Goal: Contribute content: Contribute content

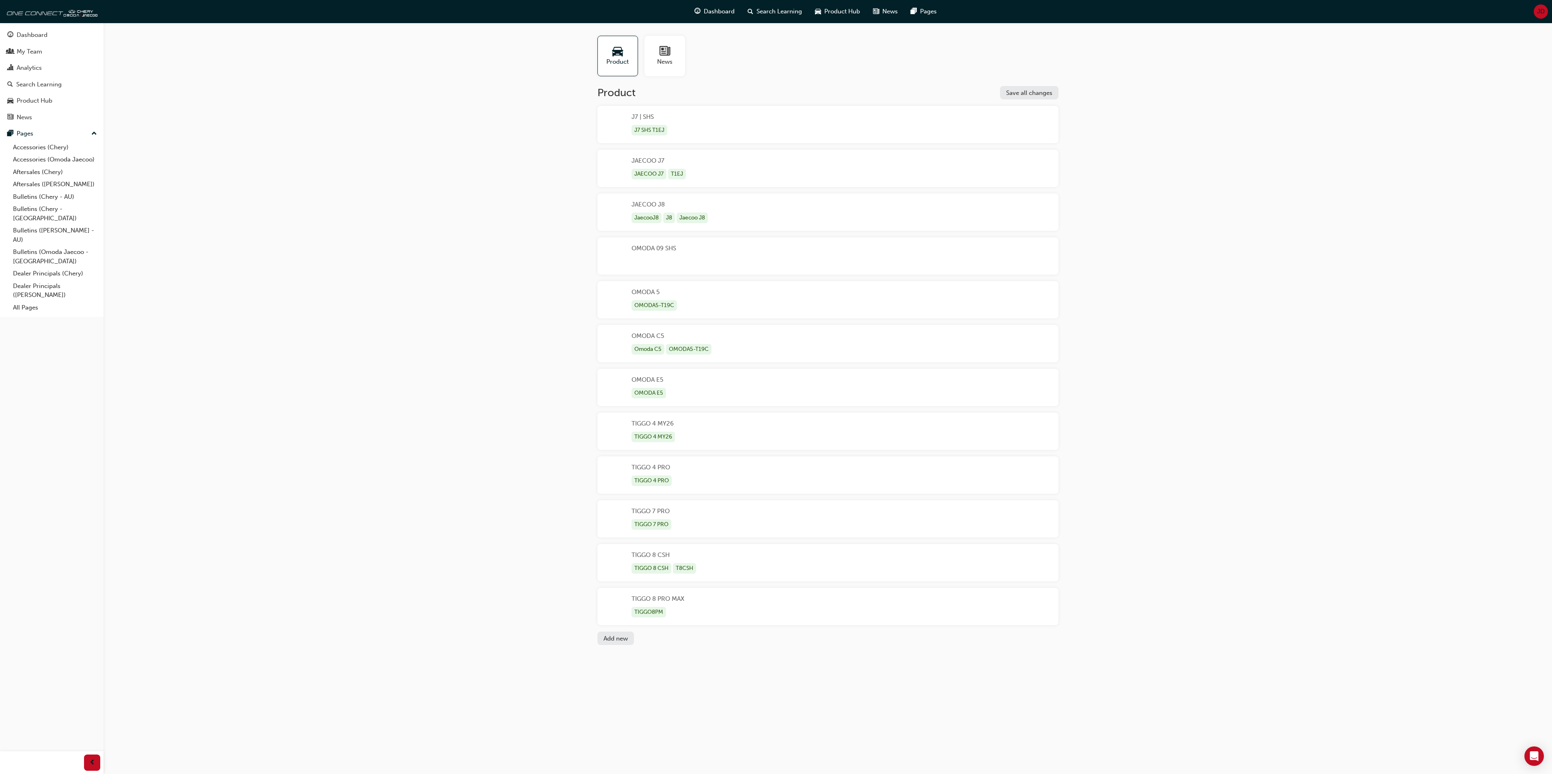
click at [620, 636] on button "Add new" at bounding box center [615, 638] width 37 height 13
click at [666, 649] on div "Unnamed" at bounding box center [827, 650] width 461 height 37
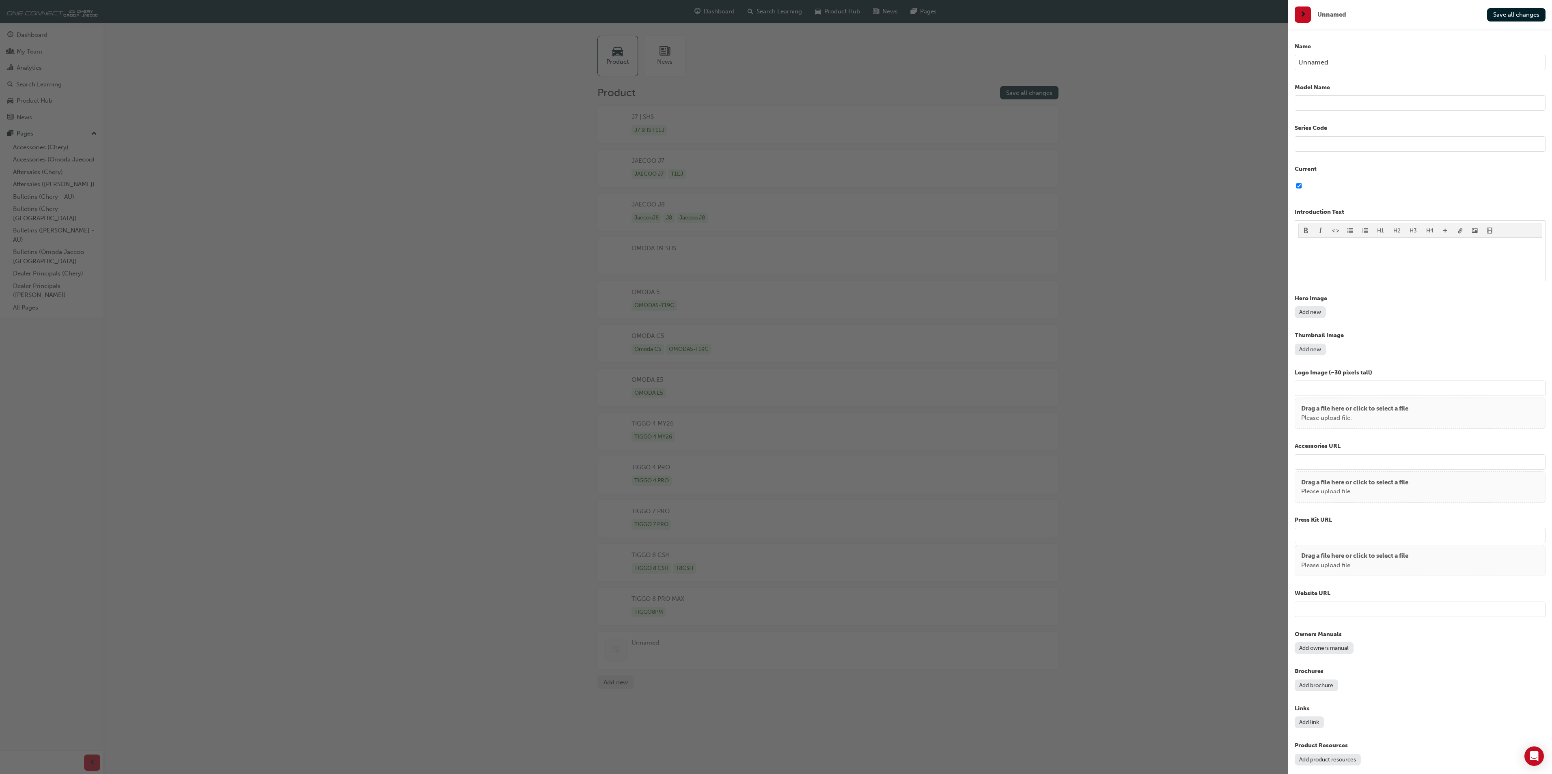
click at [1315, 347] on button "Add new" at bounding box center [1310, 350] width 31 height 12
click at [1317, 314] on button "Add new" at bounding box center [1310, 312] width 31 height 12
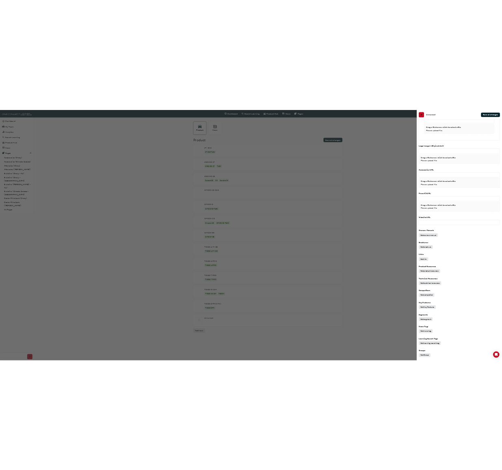
scroll to position [480, 0]
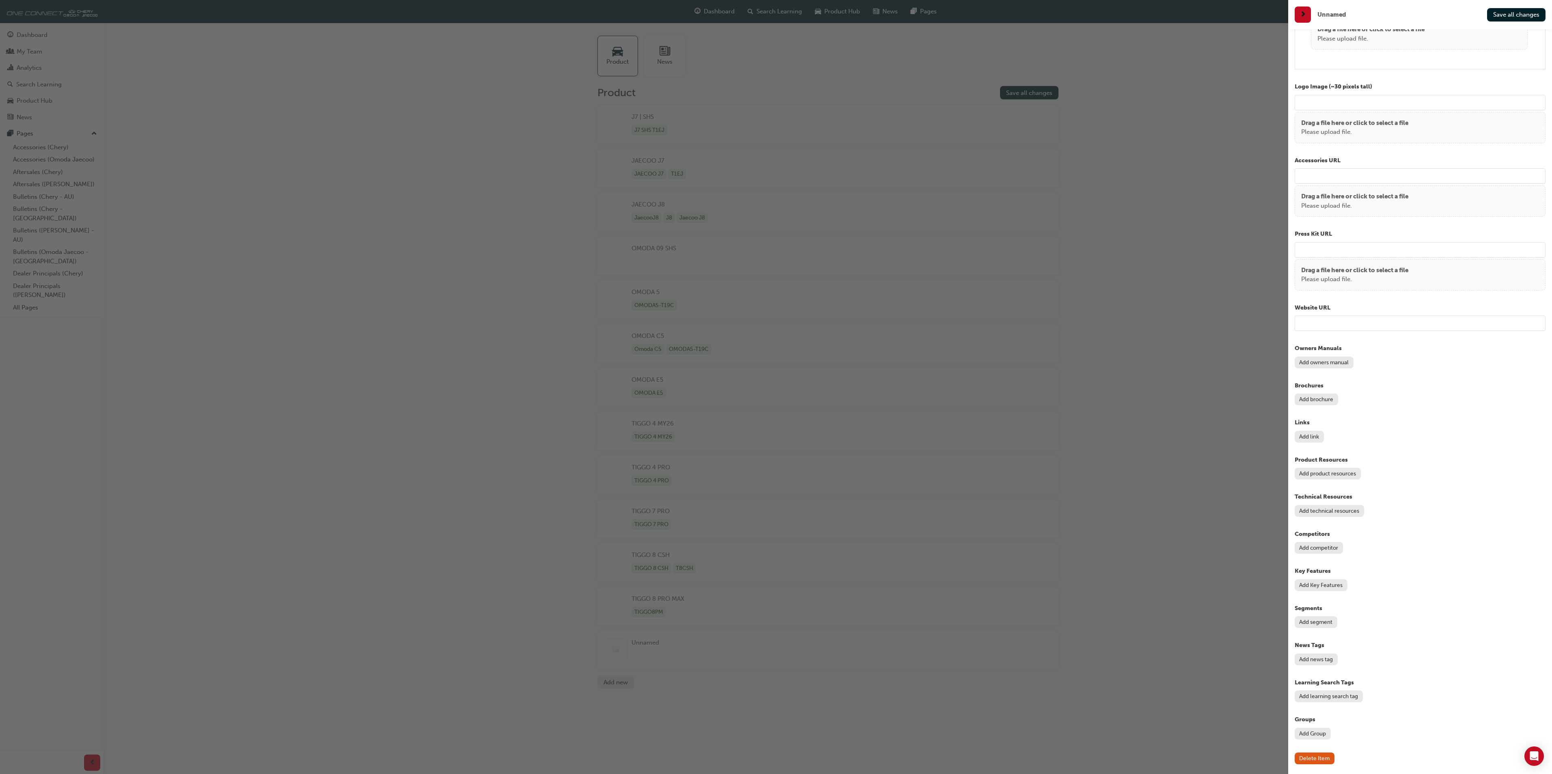
click at [1313, 176] on input "url" at bounding box center [1420, 175] width 251 height 15
paste input "[URL][DOMAIN_NAME]"
type input "[URL][DOMAIN_NAME]"
click at [1317, 324] on input "url" at bounding box center [1420, 323] width 251 height 15
paste input "[URL][DOMAIN_NAME]"
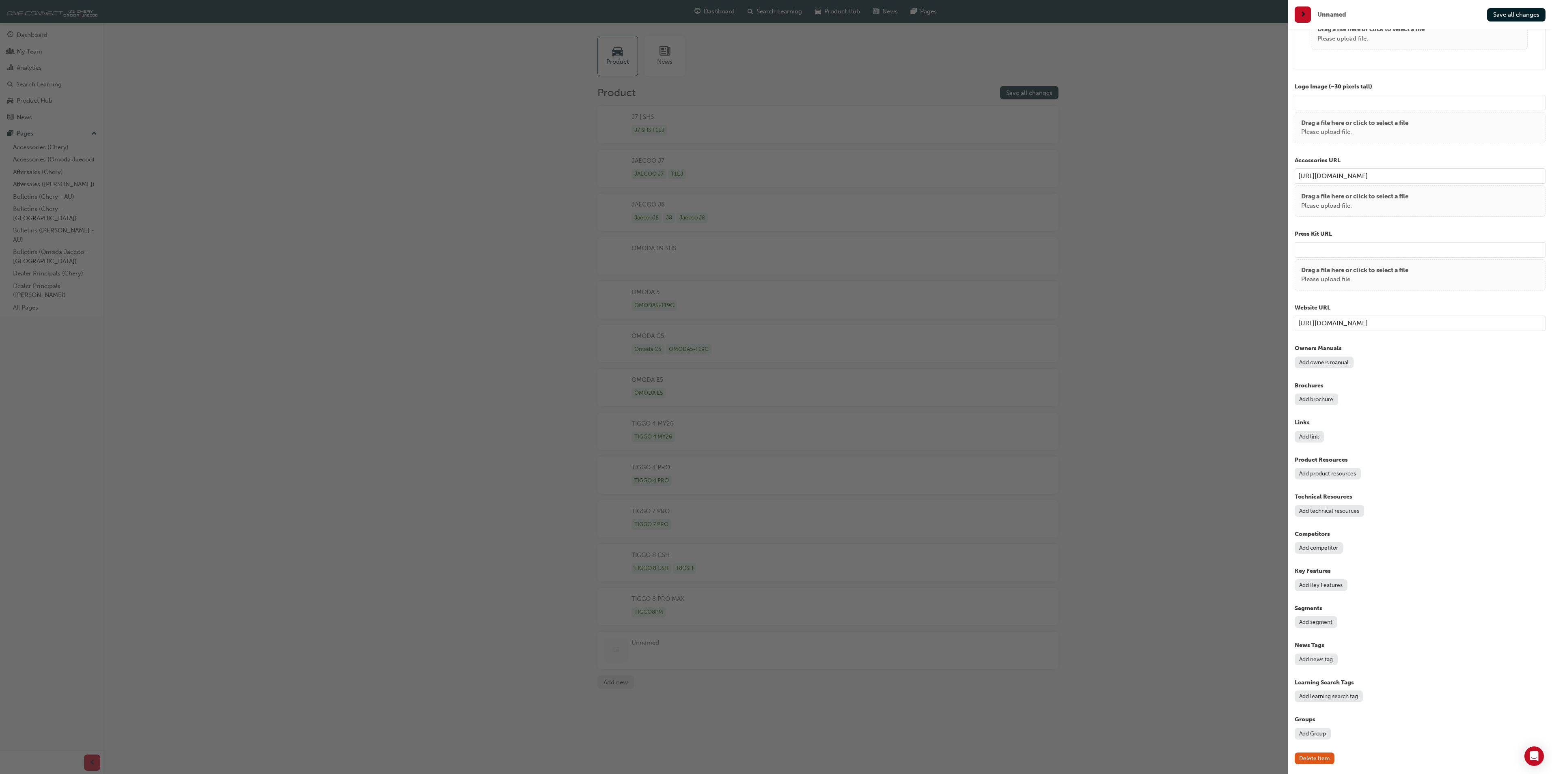
type input "[URL][DOMAIN_NAME]"
click at [1323, 403] on button "Add brochure" at bounding box center [1316, 400] width 43 height 12
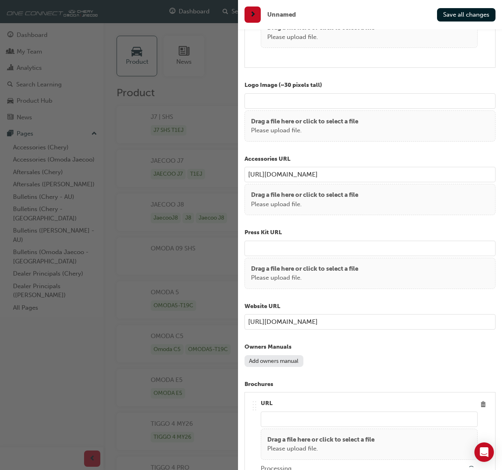
type input "/upload/aa23e9b4-1b29-485d-a62f-f6ad26653abe.pdf"
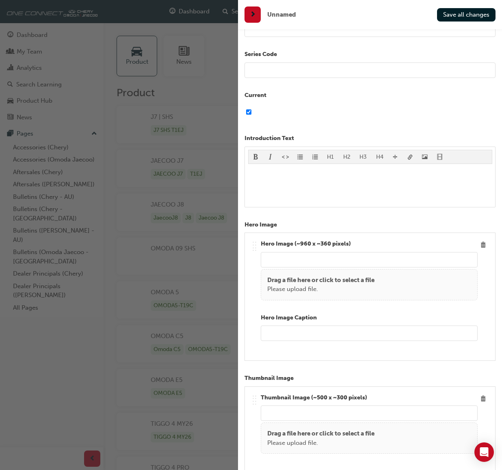
scroll to position [0, 0]
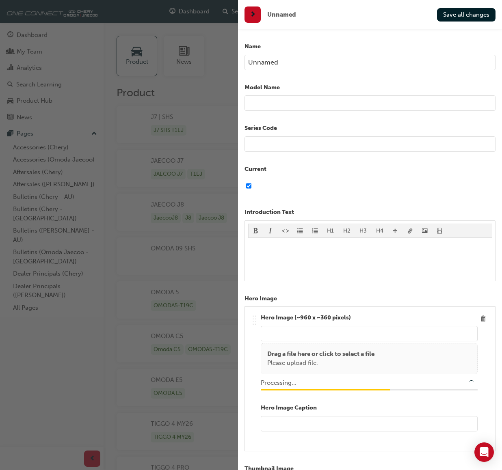
type input "/upload/4751e1da-5289-47a2-8f80-0308b9d47c5c.png"
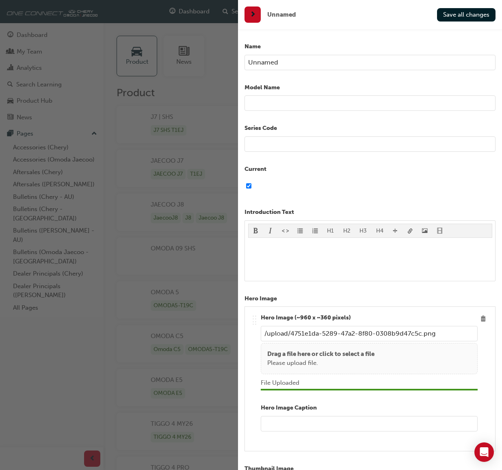
click at [294, 425] on input "text" at bounding box center [369, 423] width 217 height 15
type input "TIGGO 7 MY26. Introducing CSH"
click at [289, 63] on input "Unnamed" at bounding box center [369, 62] width 251 height 15
click at [297, 99] on input "text" at bounding box center [369, 102] width 251 height 15
click at [264, 63] on input "Unnamed" at bounding box center [369, 62] width 251 height 15
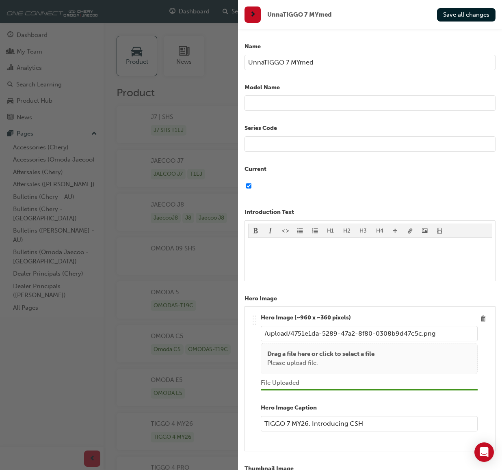
drag, startPoint x: 319, startPoint y: 61, endPoint x: 227, endPoint y: 59, distance: 91.7
click at [227, 59] on div "UnnaTIGGO 7 MYmed Save all changes Name UnnaTIGGO 7 MYmed Model Name Series Cod…" at bounding box center [251, 235] width 502 height 470
click at [275, 60] on input "TIGGO & MY26" at bounding box center [369, 62] width 251 height 15
click at [301, 58] on input "TIGGO 7 MY26" at bounding box center [369, 62] width 251 height 15
type input "TIGGO 7 MY26 PRODUCT Module"
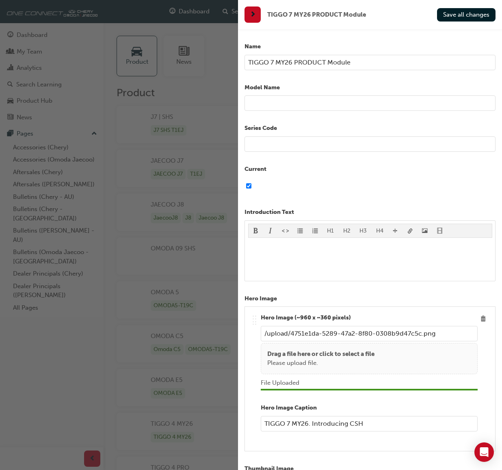
click at [280, 98] on input "text" at bounding box center [369, 102] width 251 height 15
type input "TIGGO 7 MY26"
click at [276, 138] on input "text" at bounding box center [369, 143] width 251 height 15
type input "ICE-T1EFL2. CSH T1EFC2"
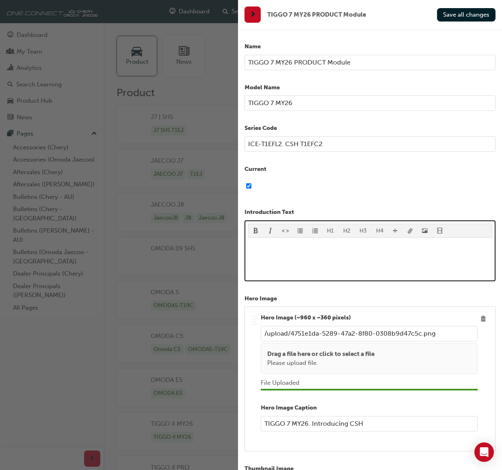
click at [266, 245] on p "﻿" at bounding box center [370, 246] width 244 height 10
click at [406, 246] on span "Introduction to the Updates and upgrades from Tiggo 7 SE and SE+" at bounding box center [342, 245] width 189 height 7
click at [287, 256] on p "Introduction to the Updates and upgrades from TIGGO 7 Launch model, including t…" at bounding box center [370, 250] width 244 height 19
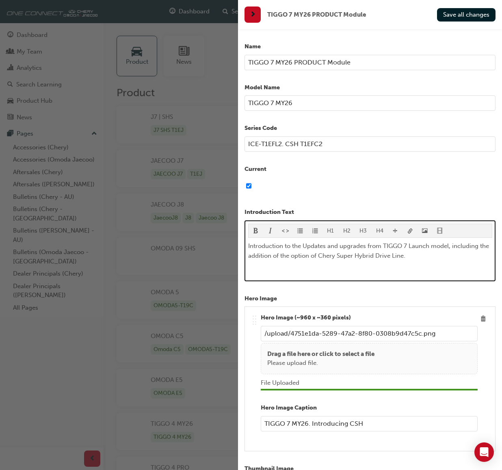
click at [330, 254] on span "Introduction to the Updates and upgrades from TIGGO 7 Launch model, including t…" at bounding box center [369, 250] width 242 height 17
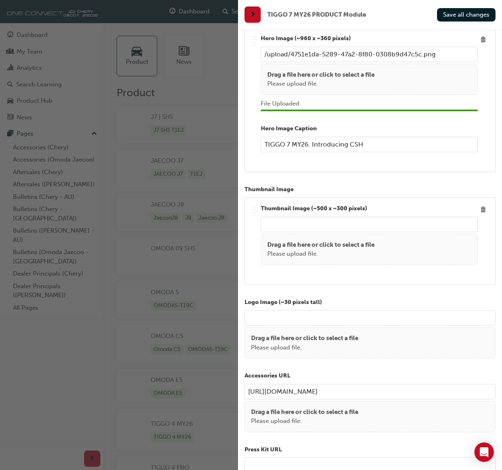
scroll to position [282, 0]
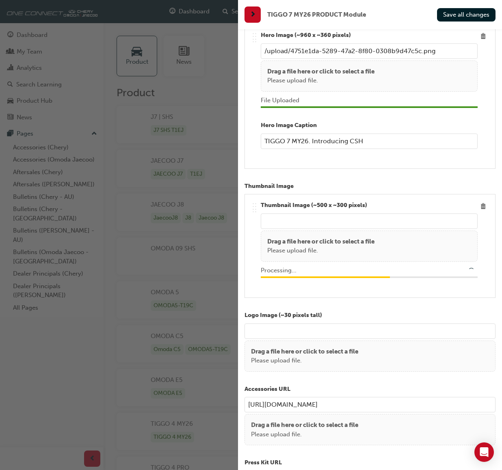
type input "/upload/1f4d5c53-fe05-4097-a022-61e3f060a3e2.png"
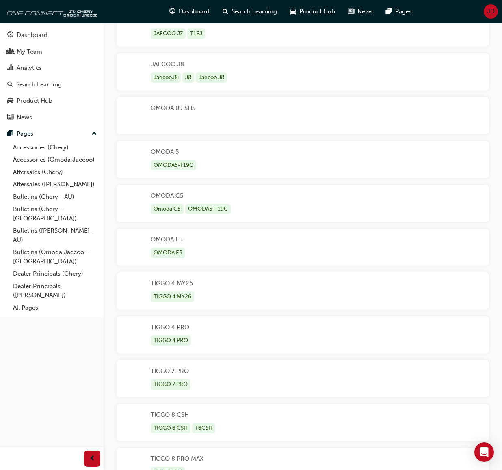
scroll to position [222, 0]
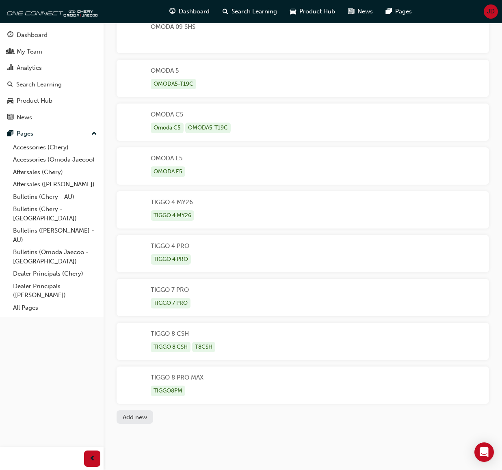
click at [133, 415] on button "Add new" at bounding box center [134, 416] width 37 height 13
click at [168, 425] on div "Unnamed" at bounding box center [165, 429] width 28 height 24
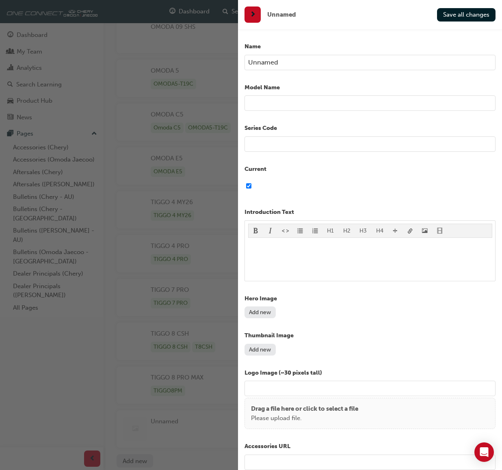
click at [282, 55] on input "Unnamed" at bounding box center [369, 62] width 251 height 15
type input "U"
type input "Tiggo"
click at [246, 185] on input "checkbox" at bounding box center [248, 185] width 5 height 15
checkbox input "false"
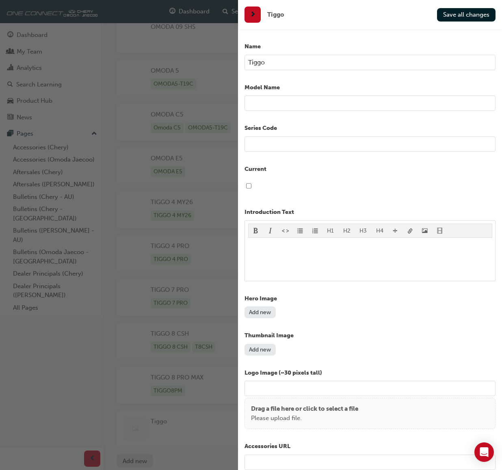
click at [278, 63] on input "Tiggo" at bounding box center [369, 62] width 251 height 15
type input "TIGGO 7 MY26 PRODUCT Online Module"
click at [265, 99] on input "text" at bounding box center [369, 102] width 251 height 15
type input "TIGG0 7 MY26"
click at [263, 144] on input "text" at bounding box center [369, 143] width 251 height 15
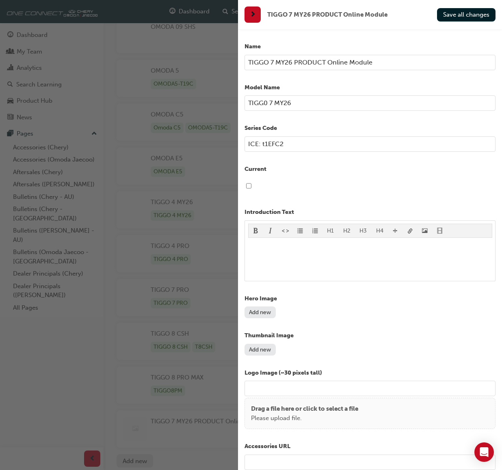
click at [265, 144] on input "ICE: t1EFC2" at bounding box center [369, 143] width 251 height 15
click at [285, 143] on input "ICE: T1EFC2" at bounding box center [369, 143] width 251 height 15
click at [281, 144] on input "ICE: T1EFC2. CSH: TIEFC2" at bounding box center [369, 143] width 251 height 15
type input "ICE: T1EFL2. CSH: TIEFC2"
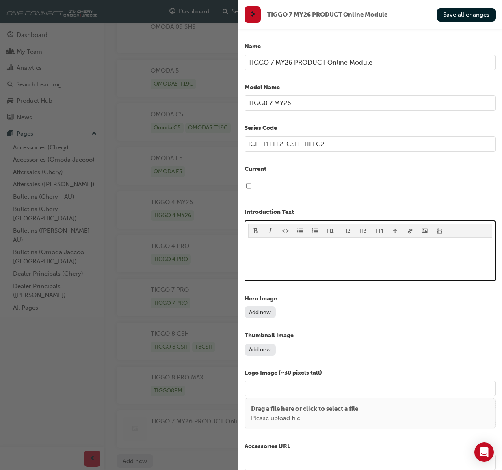
click at [267, 250] on p "﻿" at bounding box center [370, 246] width 244 height 10
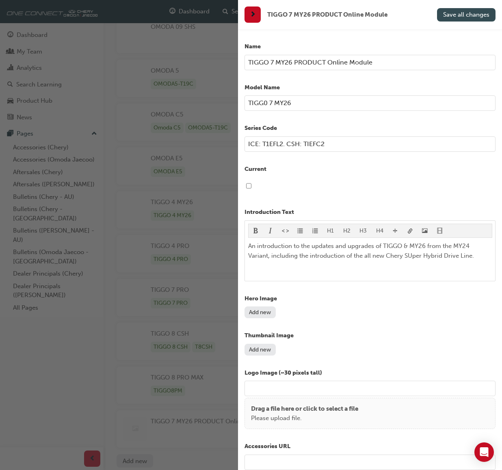
click at [462, 13] on span "Save all changes" at bounding box center [466, 14] width 46 height 7
click at [464, 11] on span "Save all changes" at bounding box center [466, 14] width 46 height 7
click at [265, 312] on button "Add new" at bounding box center [259, 312] width 31 height 12
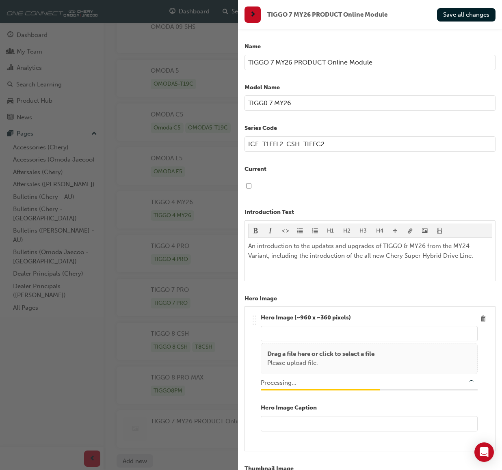
type input "/upload/d7a73972-e637-4fbc-9592-7a0e800112e2.png"
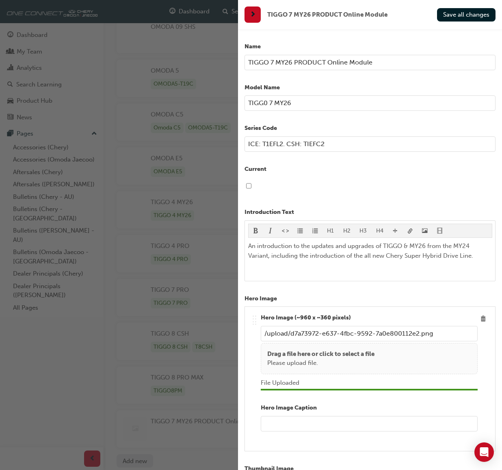
click at [293, 425] on input "text" at bounding box center [369, 423] width 217 height 15
type input "TIGGO 7 MY26 product"
click at [461, 13] on span "Save all changes" at bounding box center [466, 14] width 46 height 7
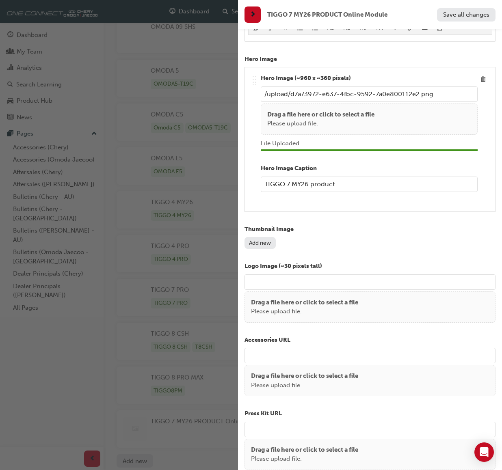
scroll to position [242, 0]
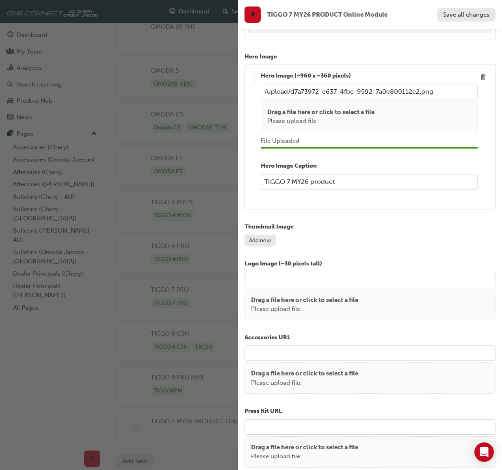
click at [265, 244] on button "Add new" at bounding box center [259, 241] width 31 height 12
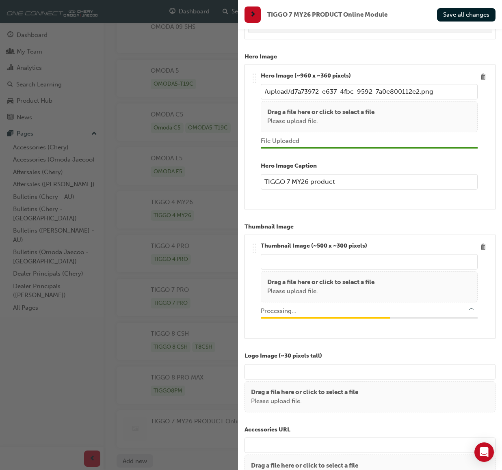
type input "/upload/75cac736-c84d-4508-a844-9d5e182f5cfa.png"
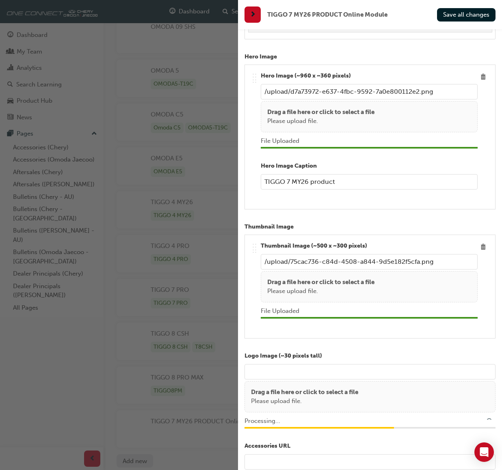
type input "/upload/00ccef54-25b5-495c-a378-54e8976994fb.png"
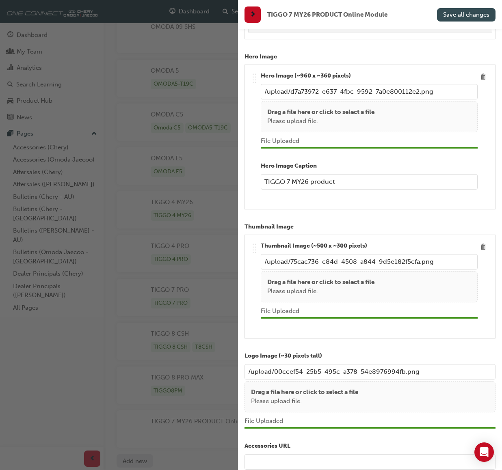
click at [459, 15] on span "Save all changes" at bounding box center [466, 14] width 46 height 7
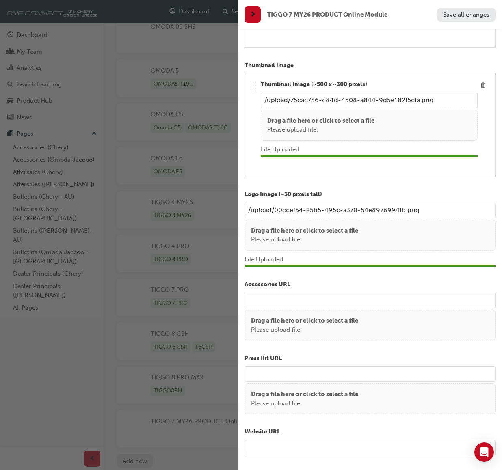
scroll to position [406, 0]
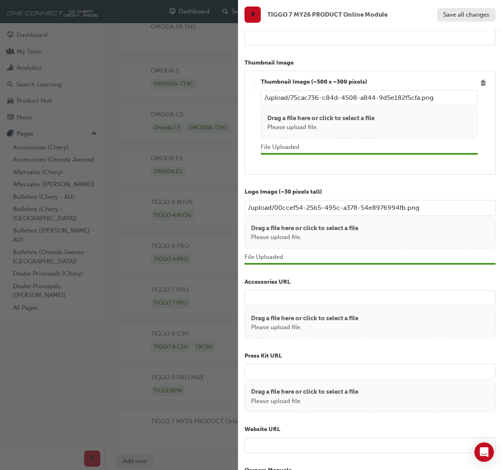
click at [294, 300] on input "url" at bounding box center [369, 297] width 251 height 15
click at [269, 300] on input "url" at bounding box center [369, 297] width 251 height 15
paste input "[URL][DOMAIN_NAME]"
type input "[URL][DOMAIN_NAME]"
click at [283, 450] on input "url" at bounding box center [369, 445] width 251 height 15
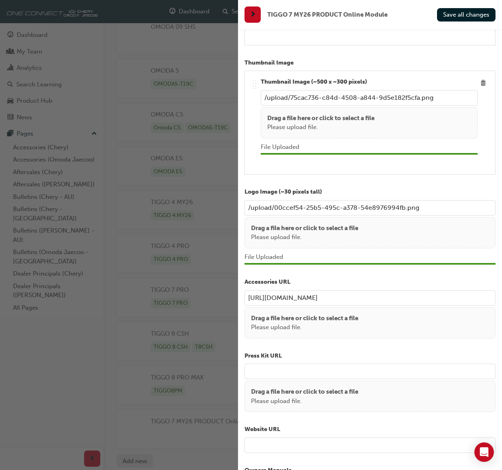
paste input "[URL][DOMAIN_NAME]"
type input "[URL][DOMAIN_NAME]"
click at [382, 302] on input "[URL][DOMAIN_NAME]" at bounding box center [369, 297] width 251 height 15
drag, startPoint x: 246, startPoint y: 302, endPoint x: 388, endPoint y: 302, distance: 142.1
click at [388, 302] on input "[URL][DOMAIN_NAME]" at bounding box center [369, 297] width 251 height 15
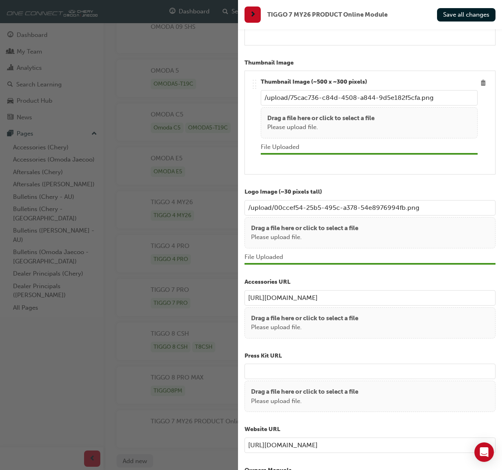
paste input "tiggo-7-accessories"
type input "[URL][DOMAIN_NAME]"
click at [463, 11] on span "Save all changes" at bounding box center [466, 14] width 46 height 7
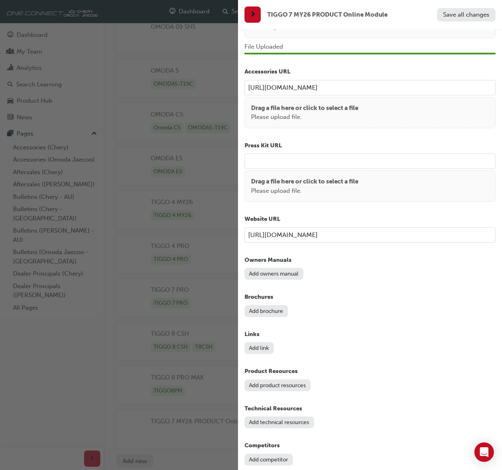
scroll to position [633, 0]
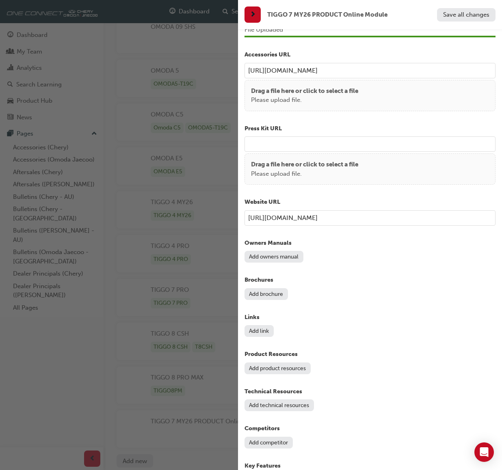
click at [276, 300] on button "Add brochure" at bounding box center [265, 294] width 43 height 12
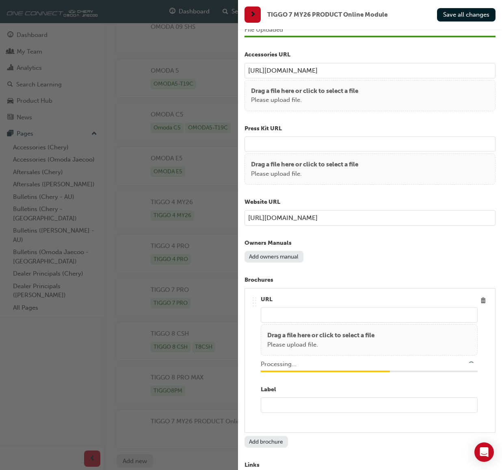
type input "/upload/2aea8143-63c7-46c7-8817-c32fe8e9a4aa.pdf"
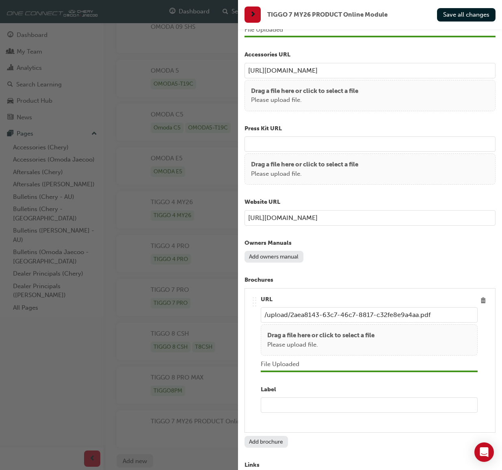
click at [290, 412] on input "text" at bounding box center [369, 404] width 217 height 15
type input "TIGGO 7 Specifications -Petrol Version"
click at [468, 11] on span "Save all changes" at bounding box center [466, 14] width 46 height 7
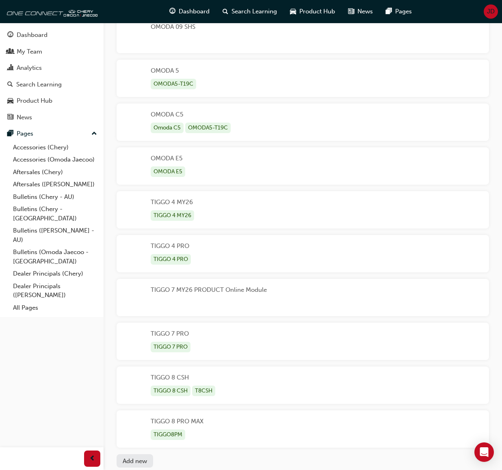
scroll to position [0, 0]
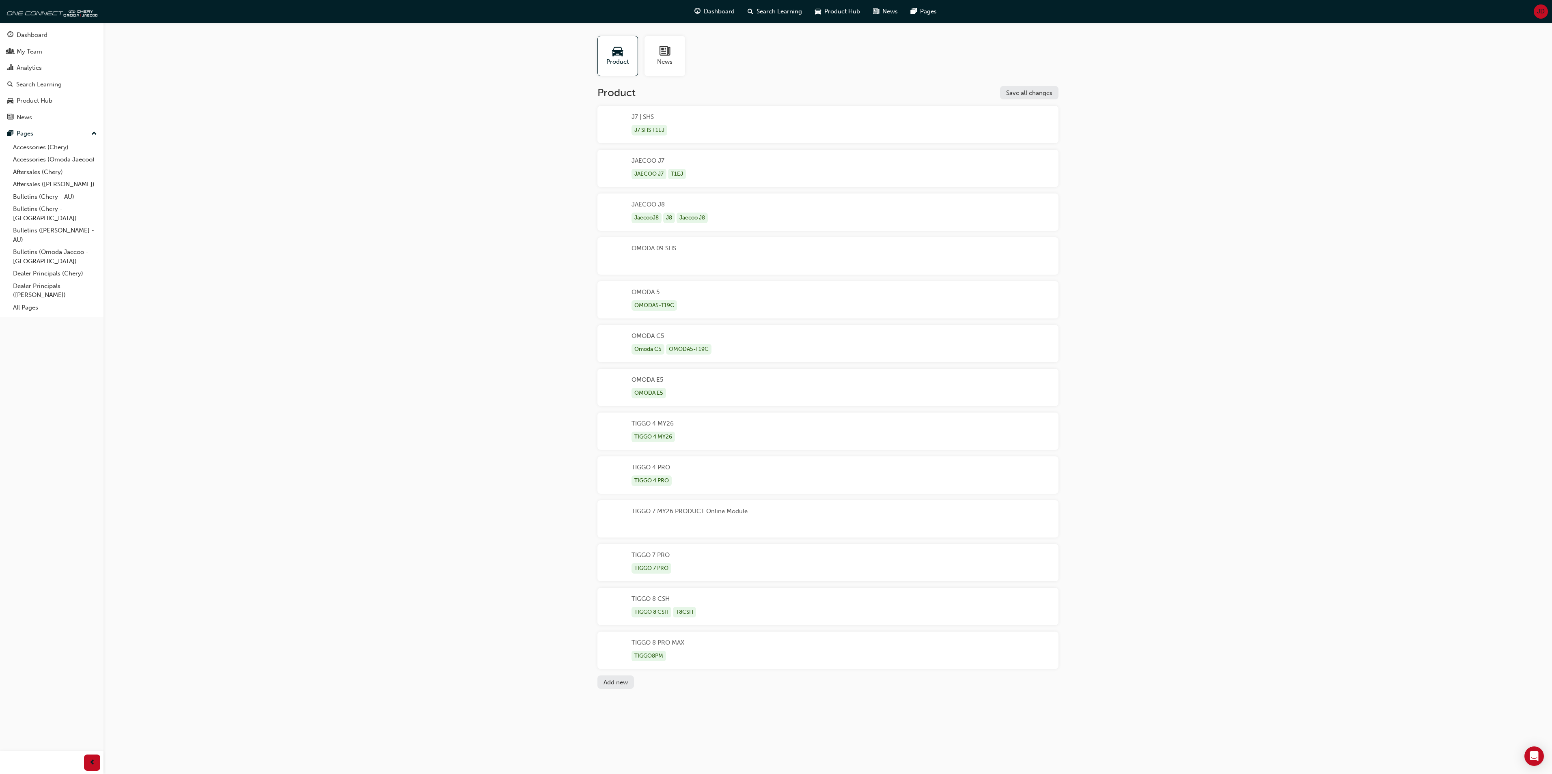
click at [714, 515] on div "TIGGO 7 MY26 PRODUCT Online Module" at bounding box center [690, 519] width 116 height 24
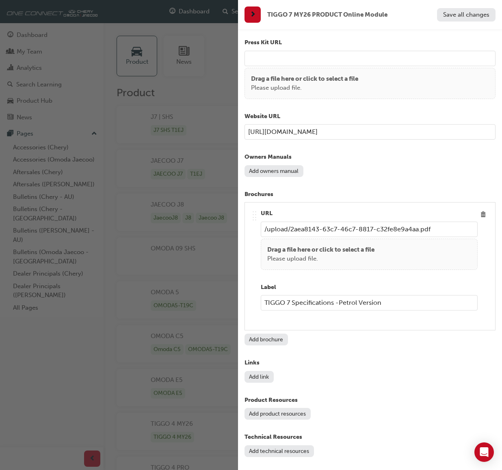
scroll to position [685, 0]
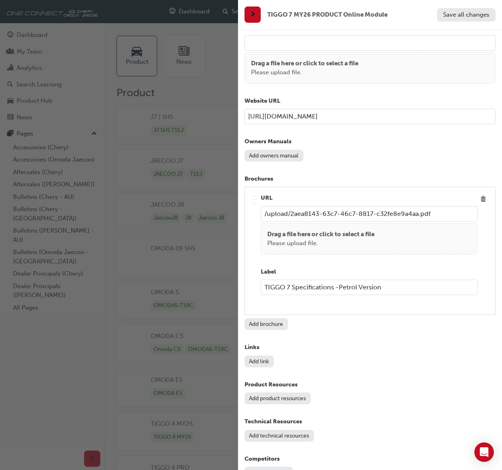
click at [273, 330] on button "Add brochure" at bounding box center [265, 324] width 43 height 12
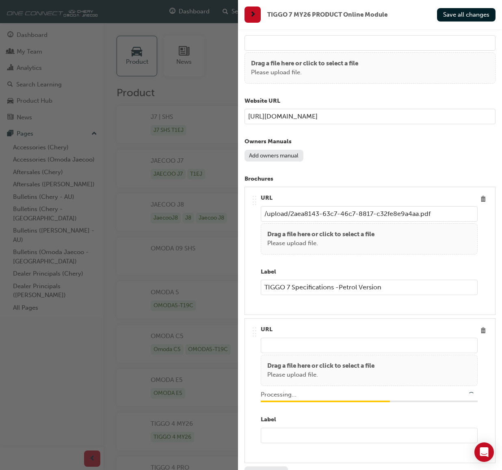
type input "/upload/066b1378-3f6d-407b-89f1-b7223eefb865.pdf"
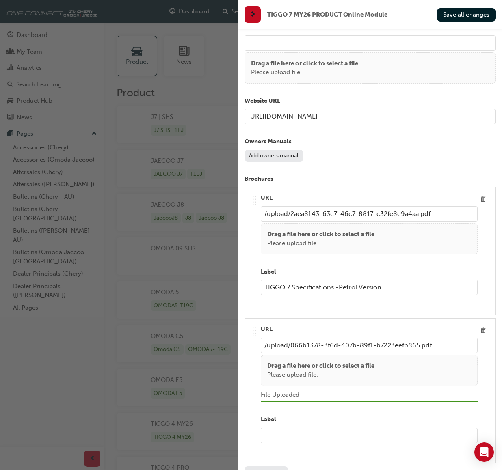
click at [296, 442] on input "text" at bounding box center [369, 435] width 217 height 15
click at [459, 425] on p "Label" at bounding box center [369, 419] width 217 height 9
type input "TIGGO 7 Specifications - CSH Super Hybrid Version"
click at [466, 13] on span "Save all changes" at bounding box center [466, 14] width 46 height 7
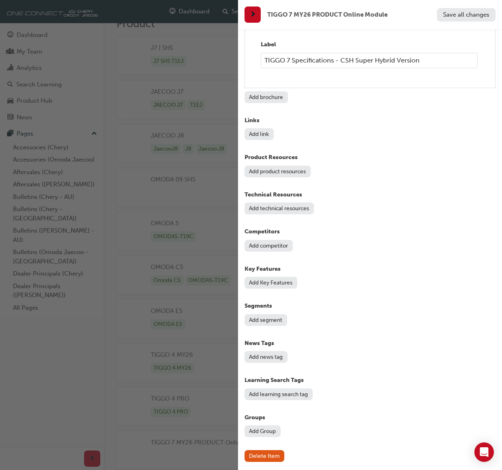
scroll to position [1058, 0]
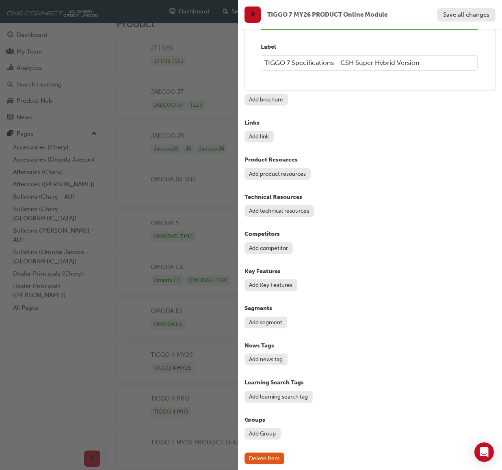
click at [266, 328] on button "Add segment" at bounding box center [265, 323] width 43 height 12
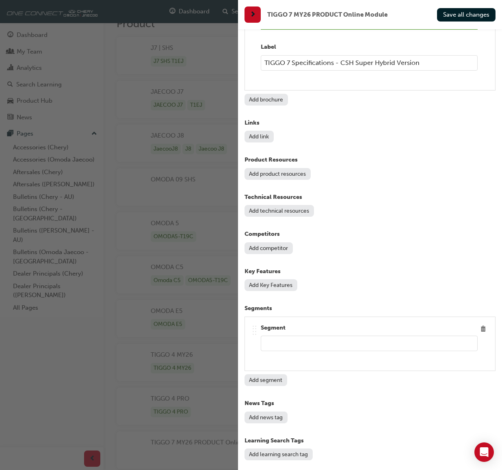
click at [293, 351] on input "text" at bounding box center [369, 343] width 217 height 15
type input "Medium SUV Under $40,000"
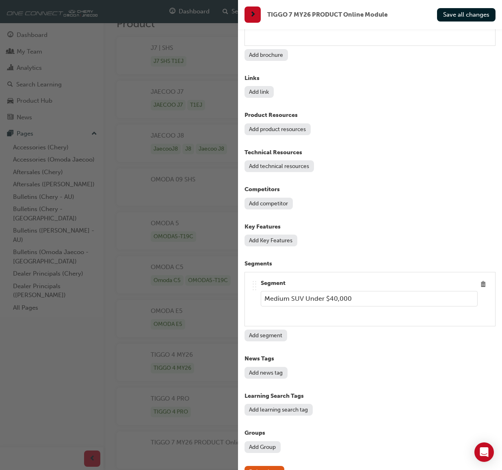
scroll to position [1126, 0]
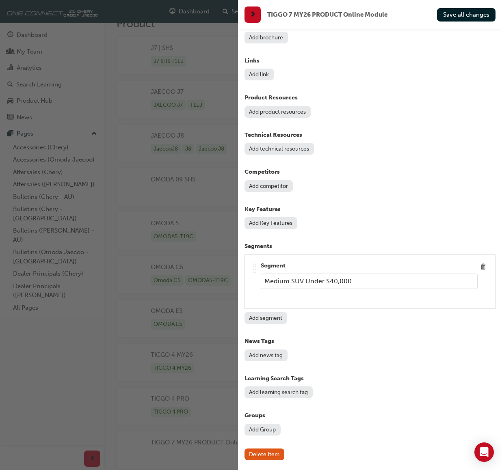
click at [291, 391] on button "Add learning search tag" at bounding box center [278, 392] width 68 height 12
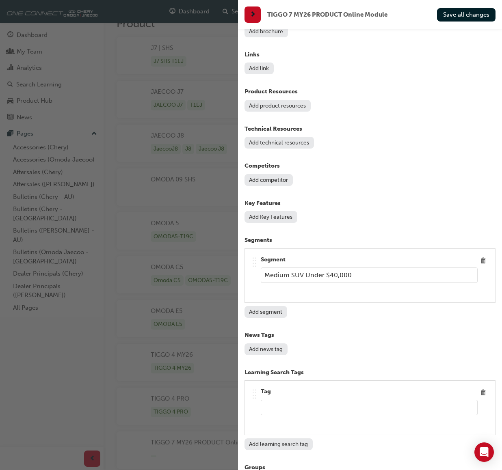
click at [279, 415] on input "text" at bounding box center [369, 407] width 217 height 15
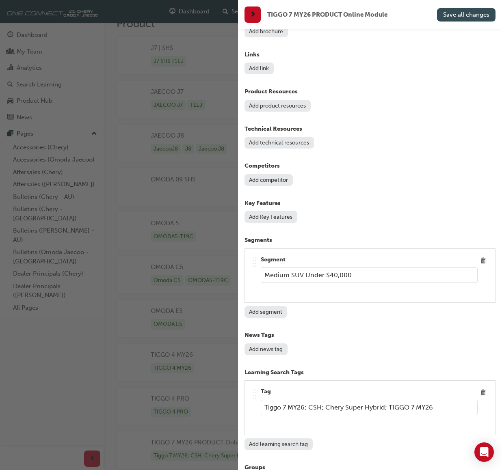
click at [477, 15] on span "Save all changes" at bounding box center [466, 14] width 46 height 7
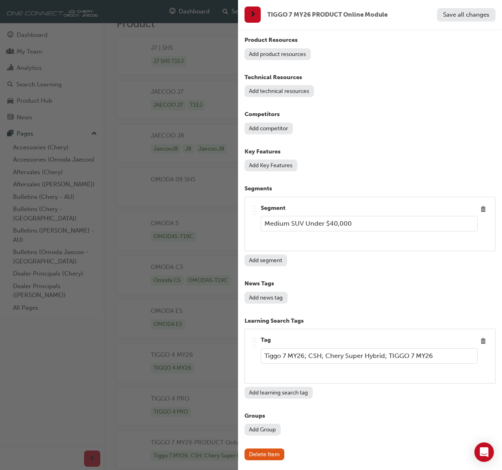
scroll to position [1184, 0]
click at [450, 357] on input "Tiggo 7 MY26; CSH; Chery Super Hybrid; TIGGO 7 MY26" at bounding box center [369, 355] width 217 height 15
type input "Tiggo 7 MY26"
click at [292, 394] on button "Add learning search tag" at bounding box center [278, 393] width 68 height 12
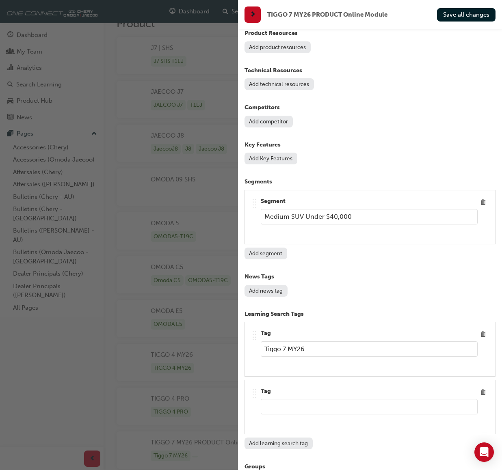
click at [295, 414] on input "text" at bounding box center [369, 406] width 217 height 15
type input "TIGGO 7 MY26"
click at [295, 449] on button "Add learning search tag" at bounding box center [278, 444] width 68 height 12
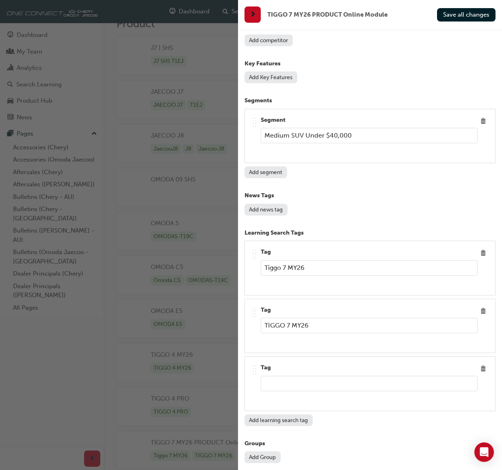
click at [271, 391] on input "text" at bounding box center [369, 383] width 217 height 15
type input "TIGGO 7 CSH"
click at [275, 426] on button "Add learning search tag" at bounding box center [278, 420] width 68 height 12
click at [292, 446] on input "text" at bounding box center [369, 440] width 217 height 15
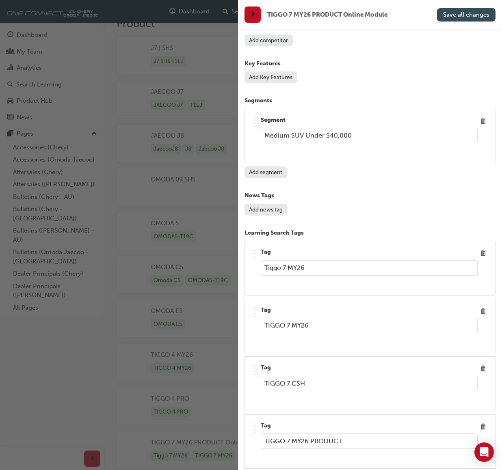
type input "TIGGO 7 MY26 PRODUCT"
click at [465, 12] on span "Save all changes" at bounding box center [466, 14] width 46 height 7
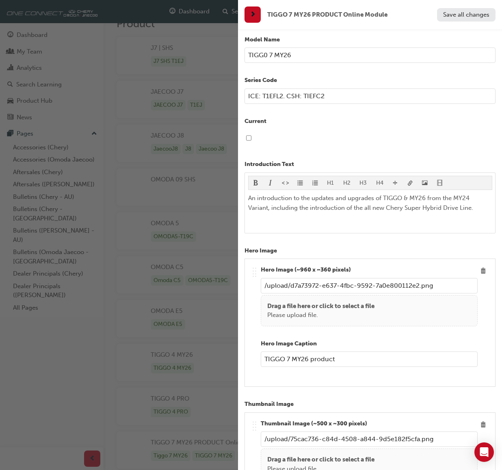
scroll to position [0, 0]
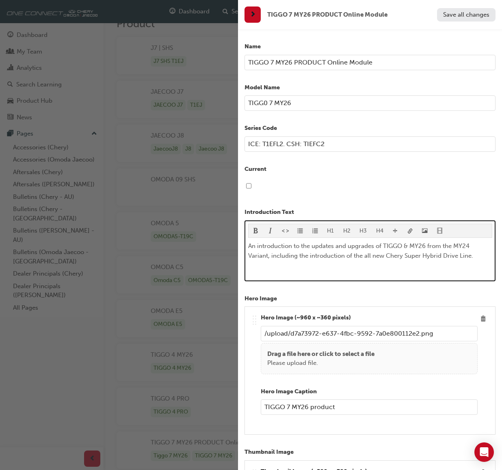
click at [408, 245] on span "An introduction to the updates and upgrades of TIGGO & MY26 from the MY24 Varia…" at bounding box center [360, 250] width 225 height 17
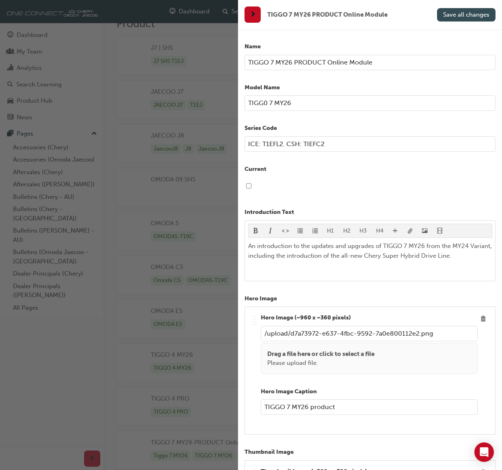
click at [468, 15] on span "Save all changes" at bounding box center [466, 14] width 46 height 7
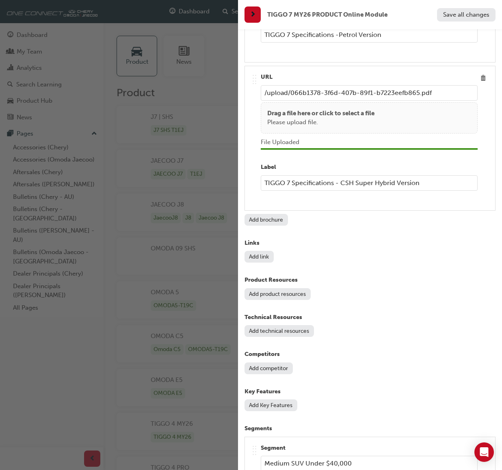
scroll to position [974, 0]
